Goal: Obtain resource: Download file/media

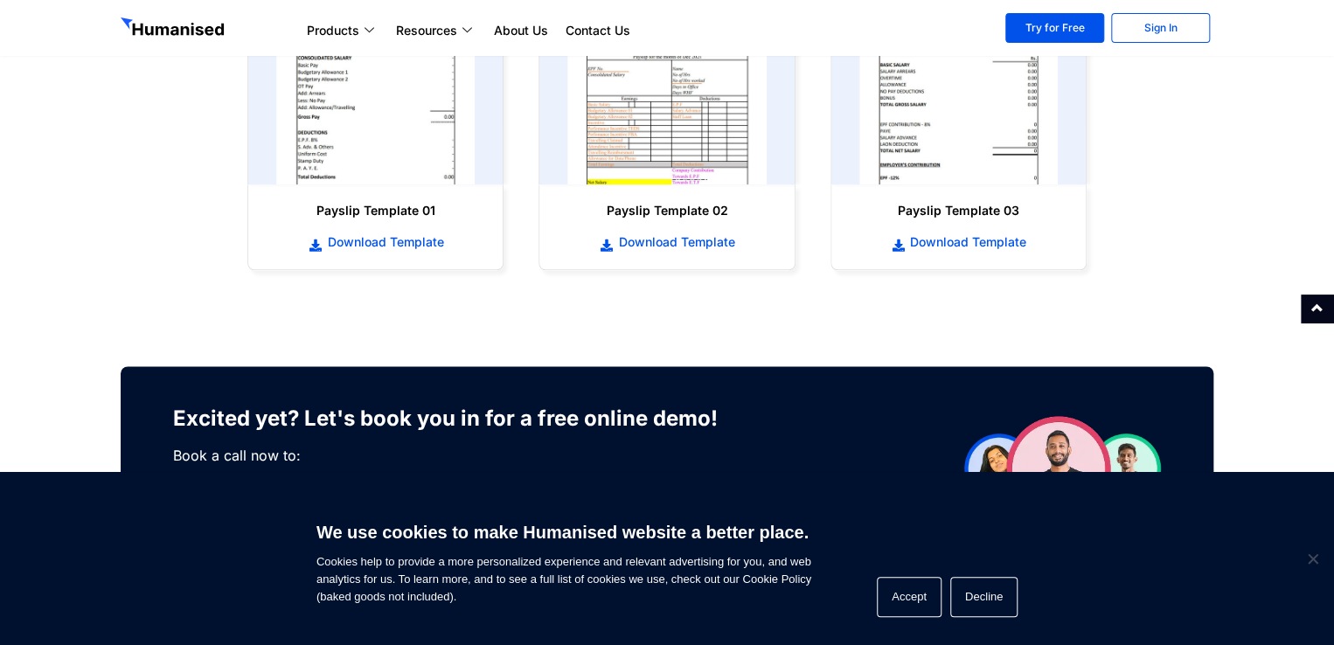
scroll to position [979, 0]
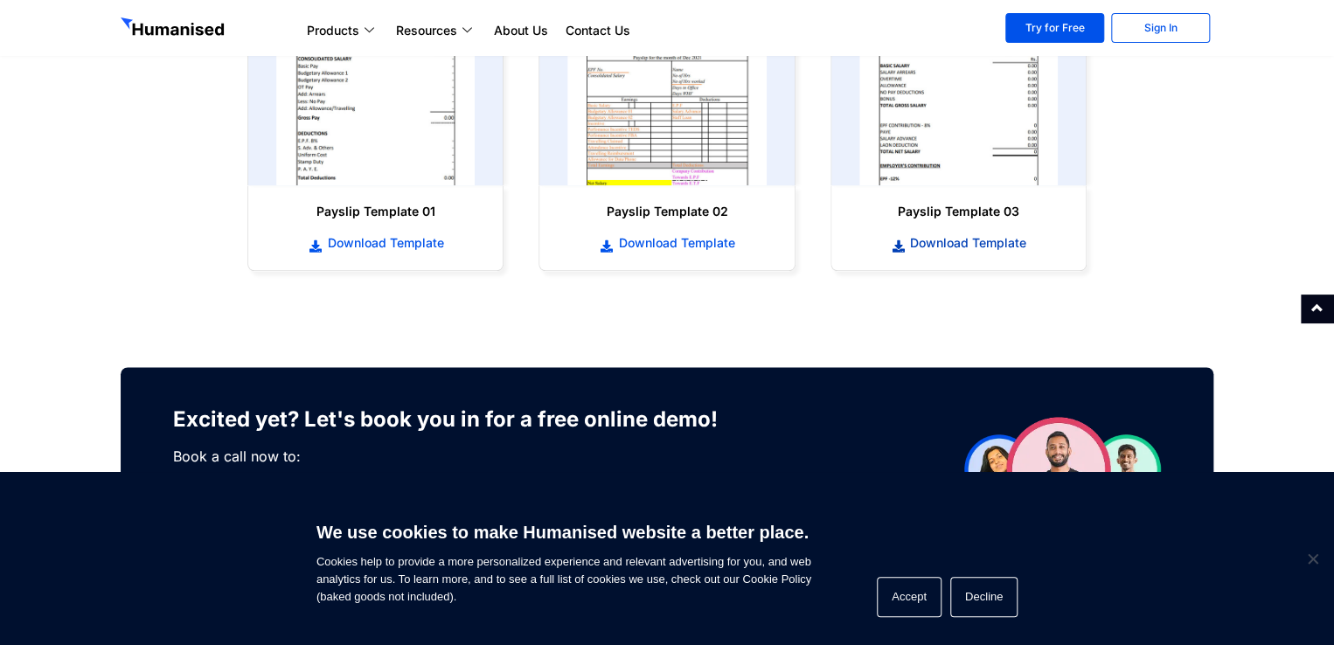
click at [909, 240] on span "Download Template" at bounding box center [966, 242] width 121 height 17
click at [901, 98] on img at bounding box center [958, 76] width 219 height 240
click at [923, 242] on span "Download Template" at bounding box center [966, 242] width 121 height 17
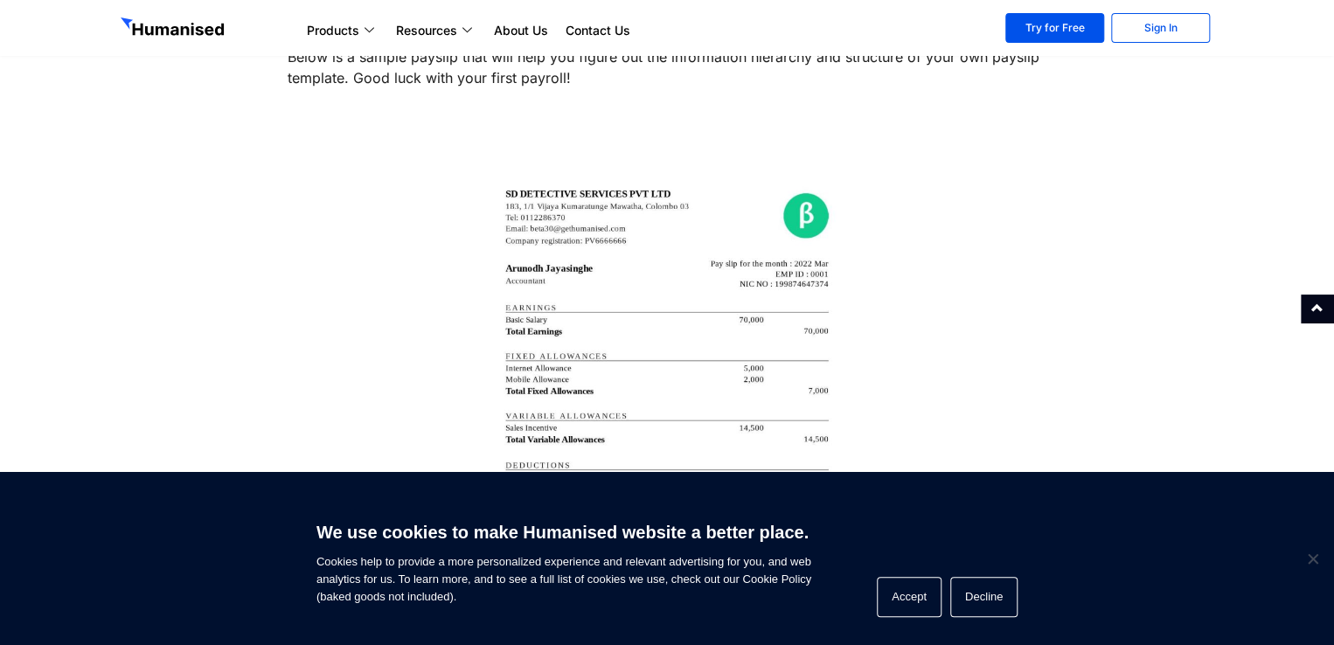
scroll to position [3008, 0]
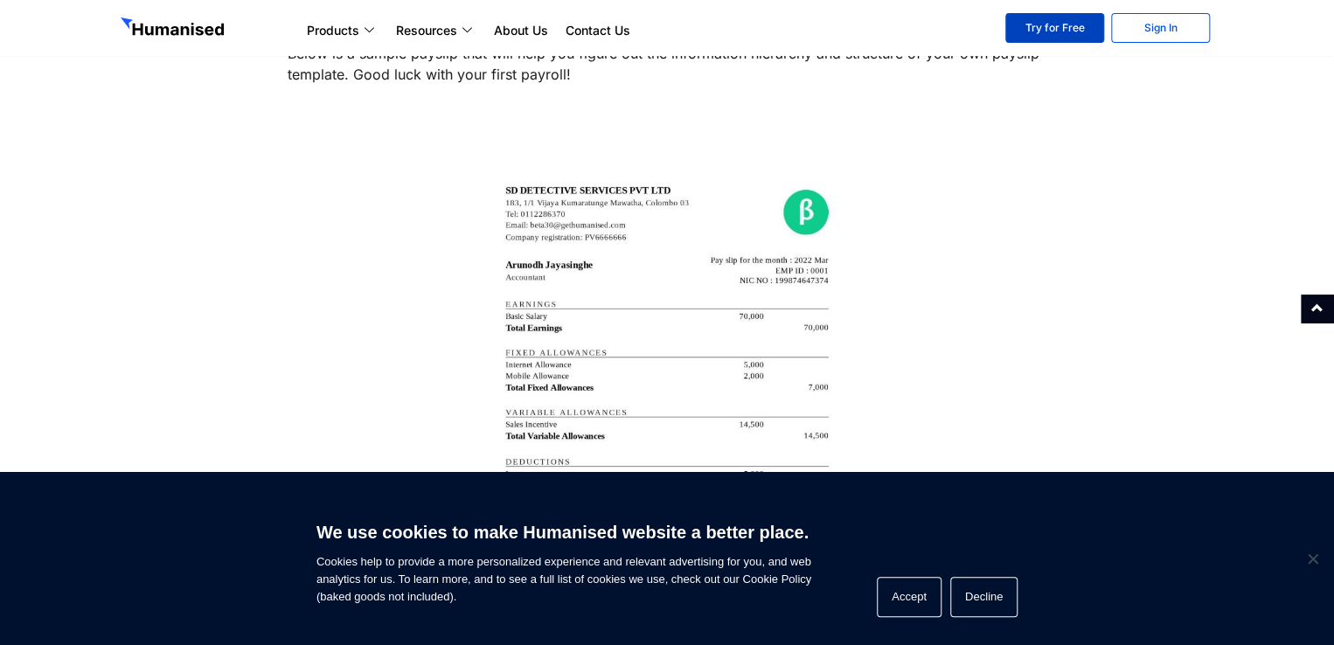
click at [1022, 26] on link "Try for Free" at bounding box center [1055, 28] width 99 height 30
click at [969, 605] on button "Decline" at bounding box center [983, 597] width 67 height 40
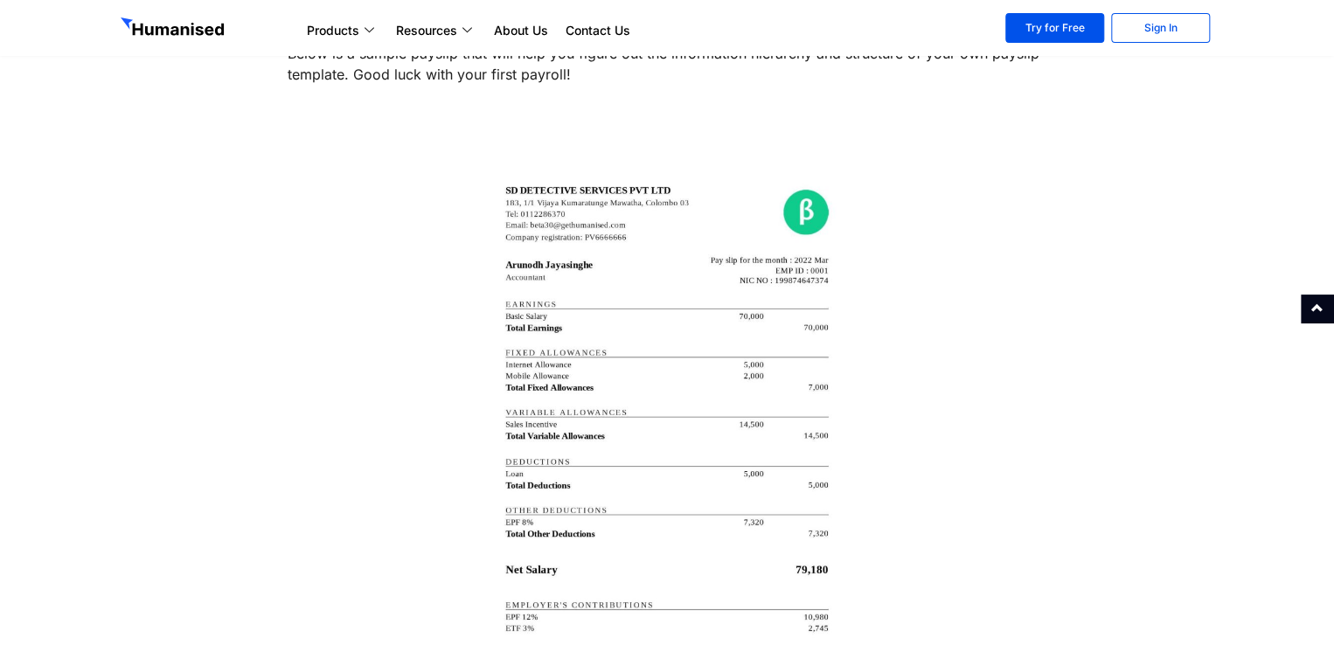
click at [954, 317] on div at bounding box center [668, 491] width 760 height 760
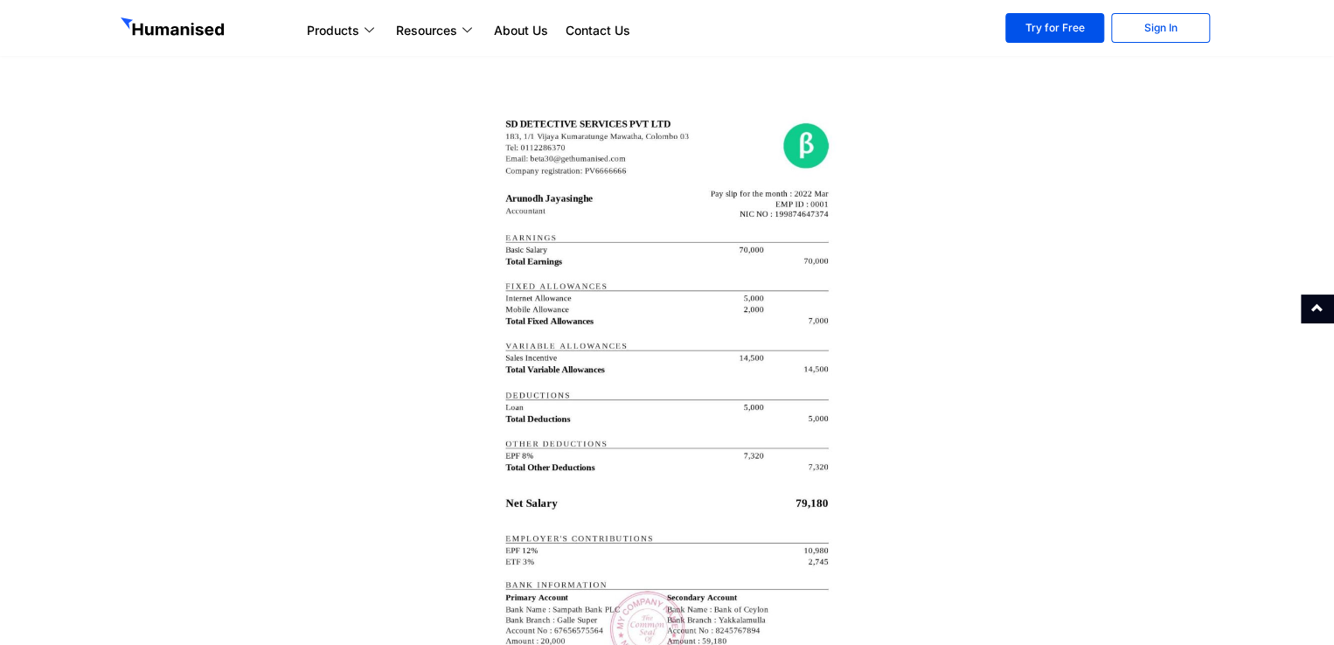
scroll to position [3078, 0]
click at [752, 353] on img at bounding box center [667, 421] width 350 height 672
